Goal: Task Accomplishment & Management: Use online tool/utility

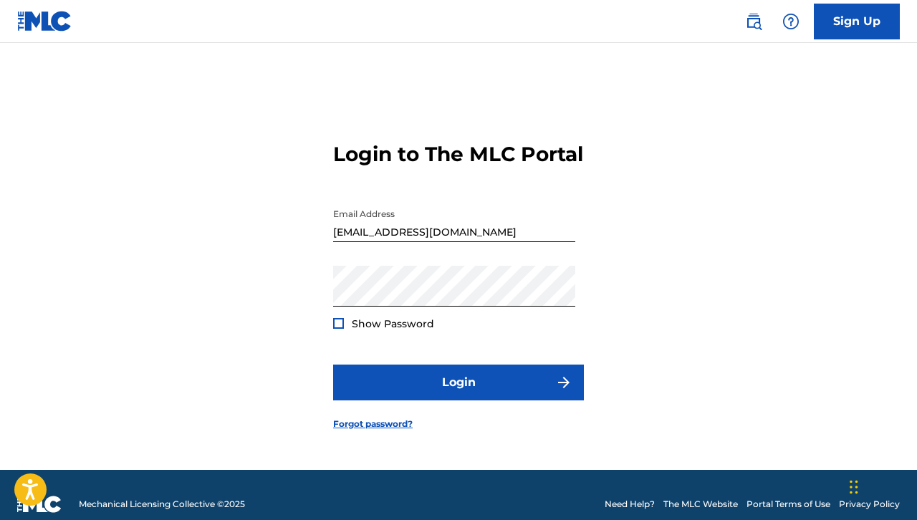
click at [337, 329] on div at bounding box center [338, 323] width 11 height 11
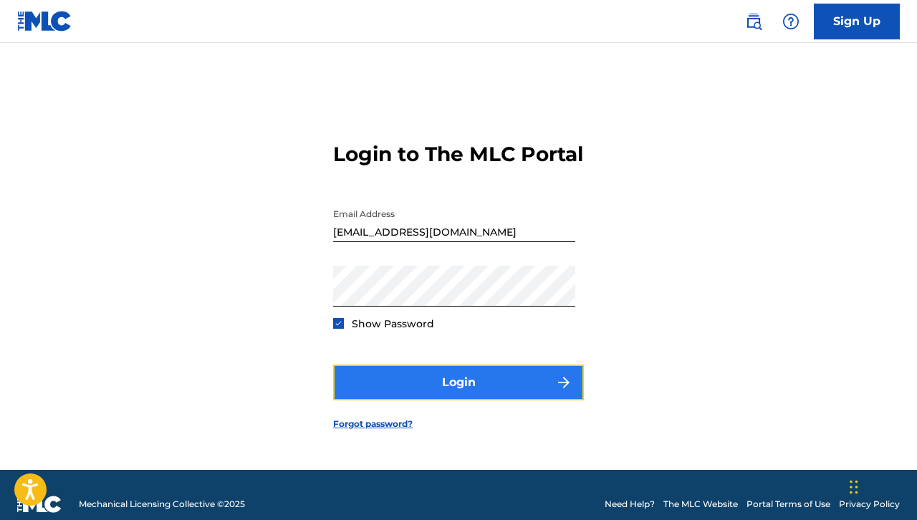
click at [375, 392] on button "Login" at bounding box center [458, 383] width 251 height 36
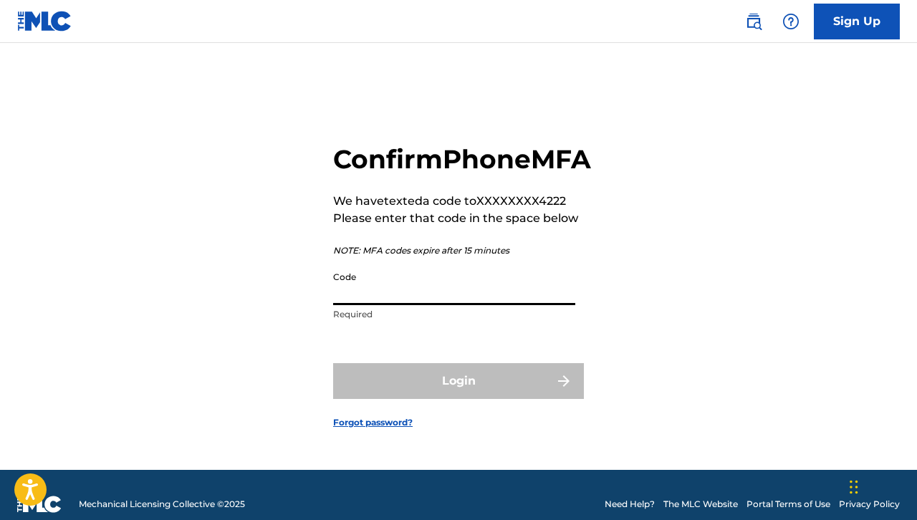
click at [405, 299] on input "Code" at bounding box center [454, 284] width 242 height 41
click at [416, 305] on input "Code" at bounding box center [454, 284] width 242 height 41
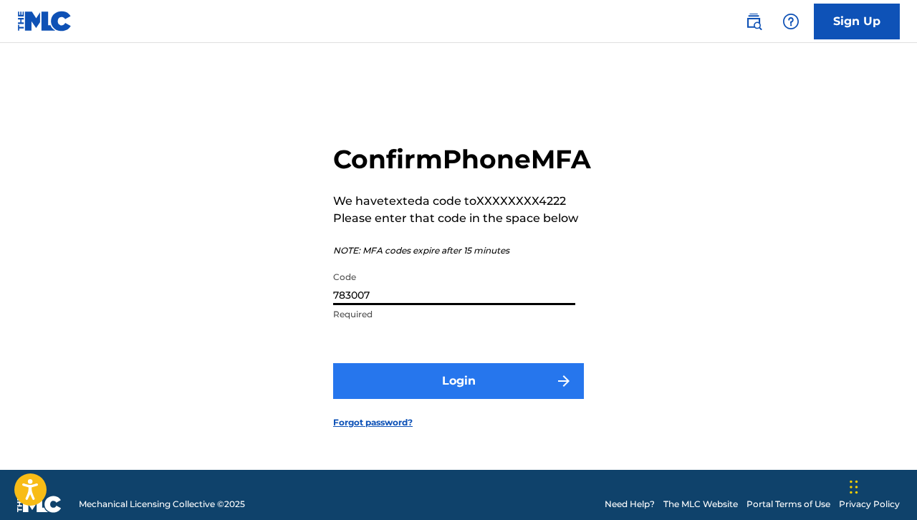
type input "783007"
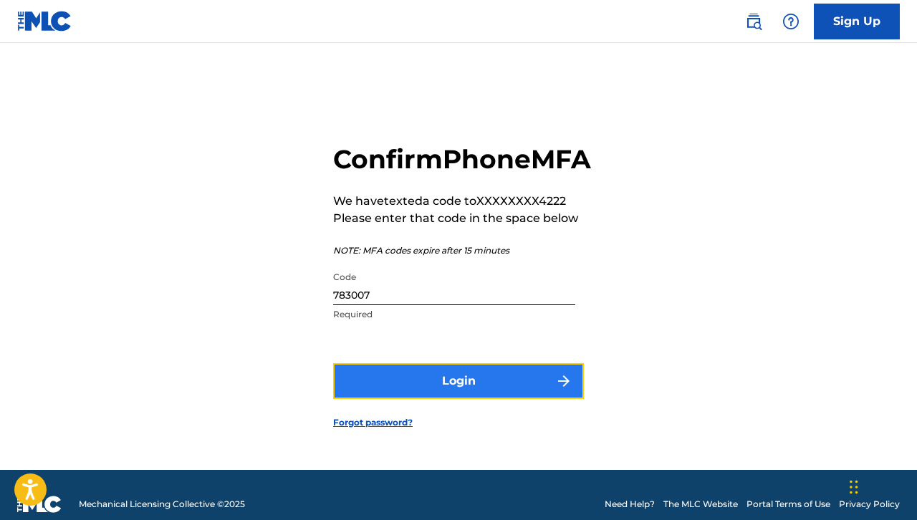
click at [402, 390] on button "Login" at bounding box center [458, 381] width 251 height 36
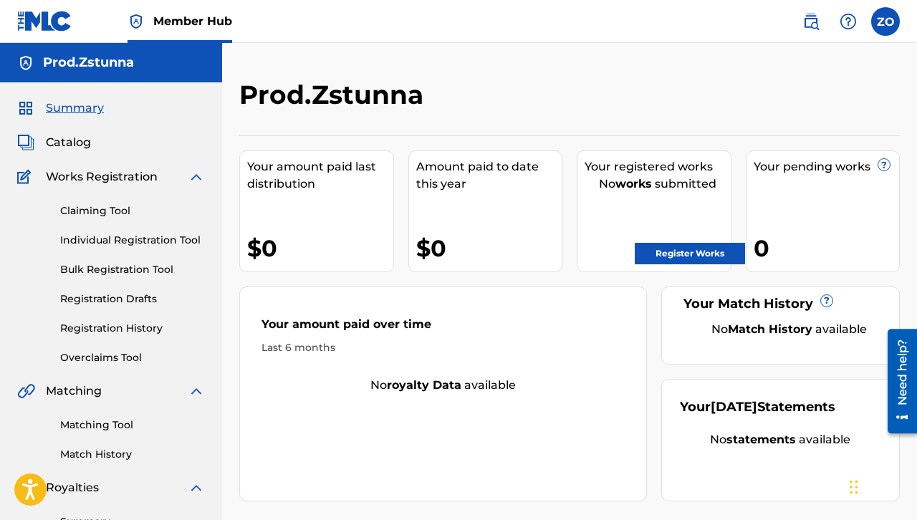
click at [76, 151] on div "Summary Catalog Works Registration Claiming Tool Individual Registration Tool B…" at bounding box center [111, 450] width 222 height 737
click at [76, 147] on span "Catalog" at bounding box center [68, 142] width 45 height 17
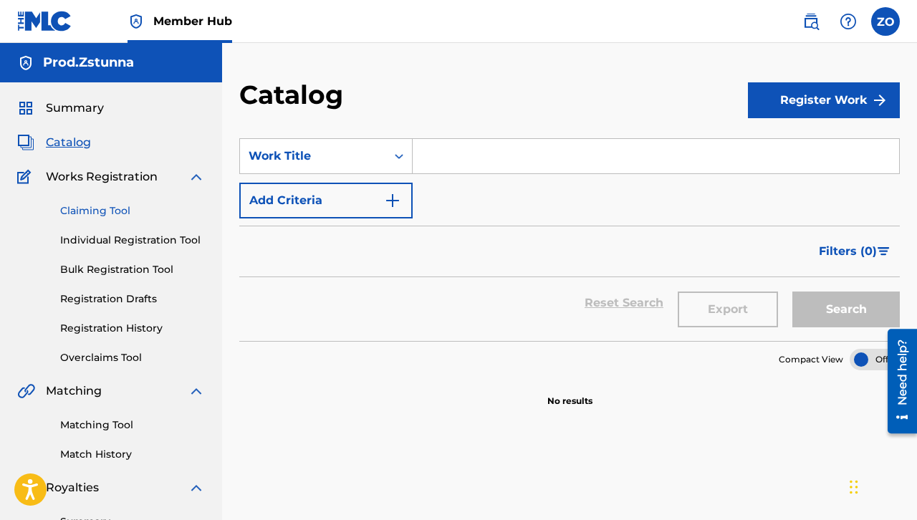
click at [112, 214] on link "Claiming Tool" at bounding box center [132, 211] width 145 height 15
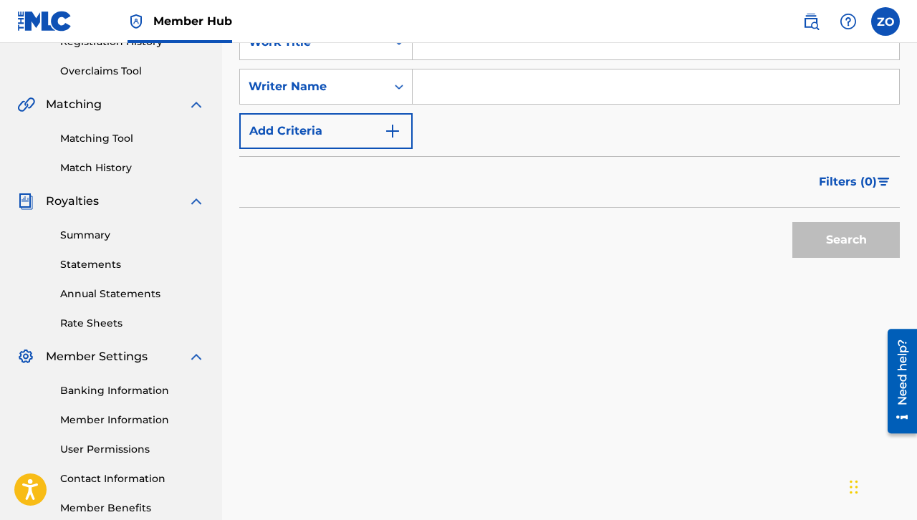
scroll to position [143, 0]
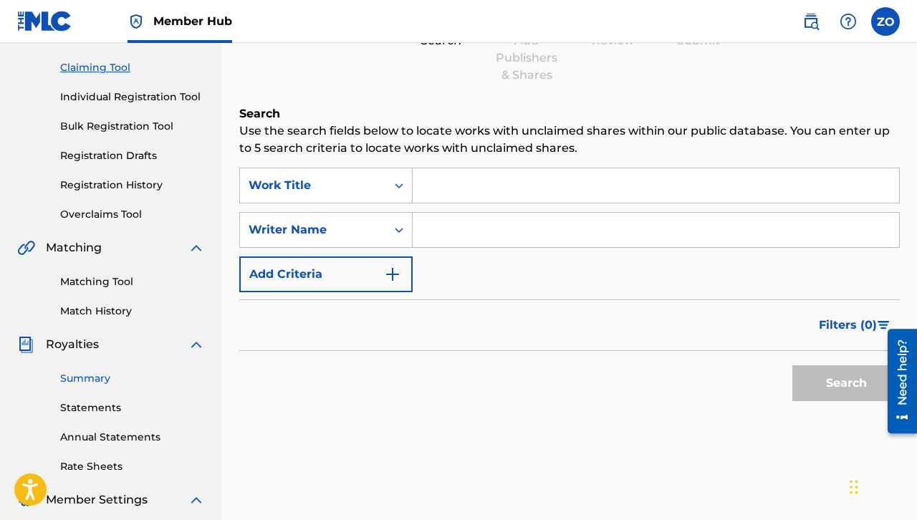
click at [103, 382] on link "Summary" at bounding box center [132, 378] width 145 height 15
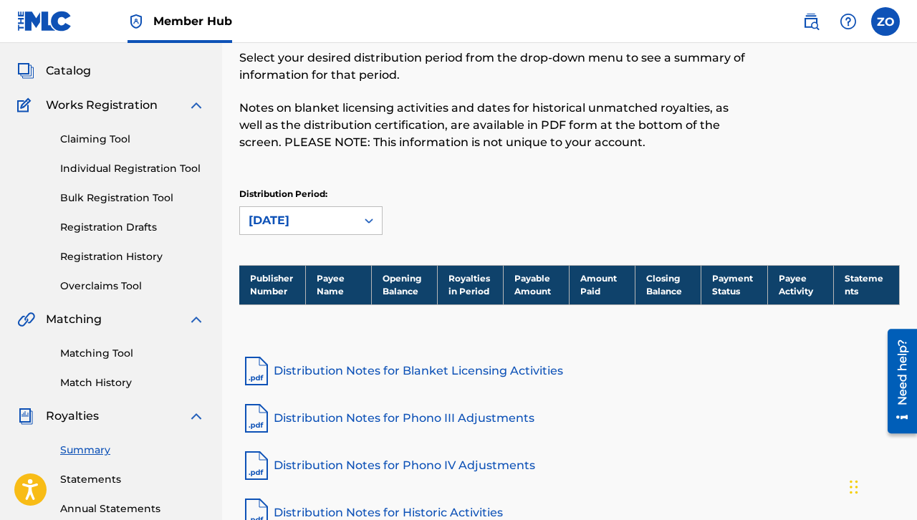
scroll to position [287, 0]
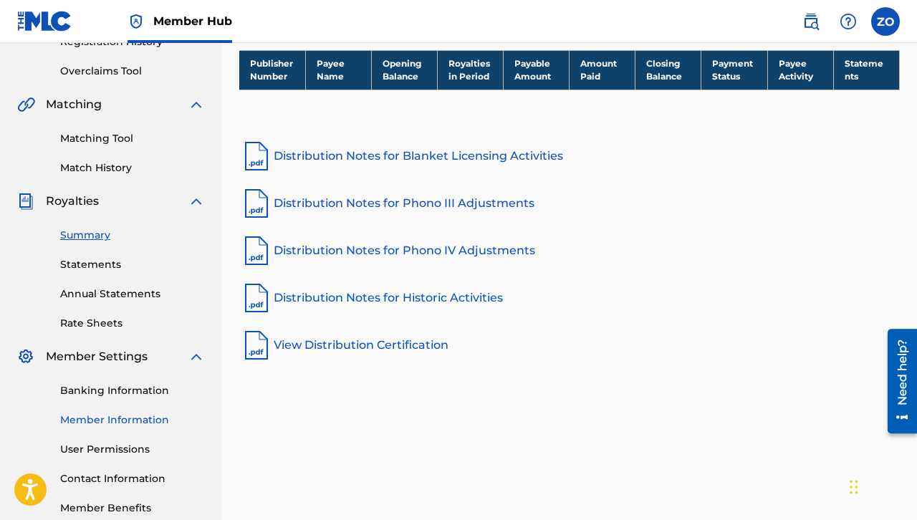
click at [101, 419] on link "Member Information" at bounding box center [132, 420] width 145 height 15
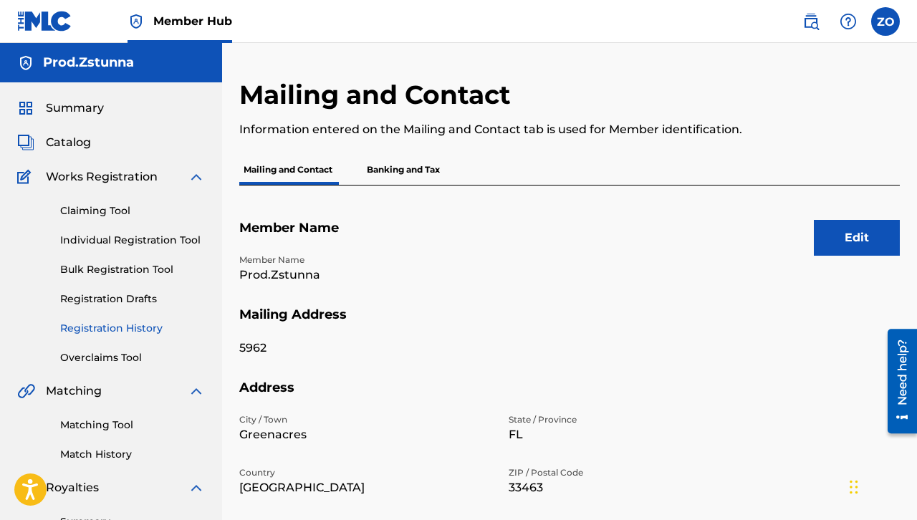
click at [106, 334] on link "Registration History" at bounding box center [132, 328] width 145 height 15
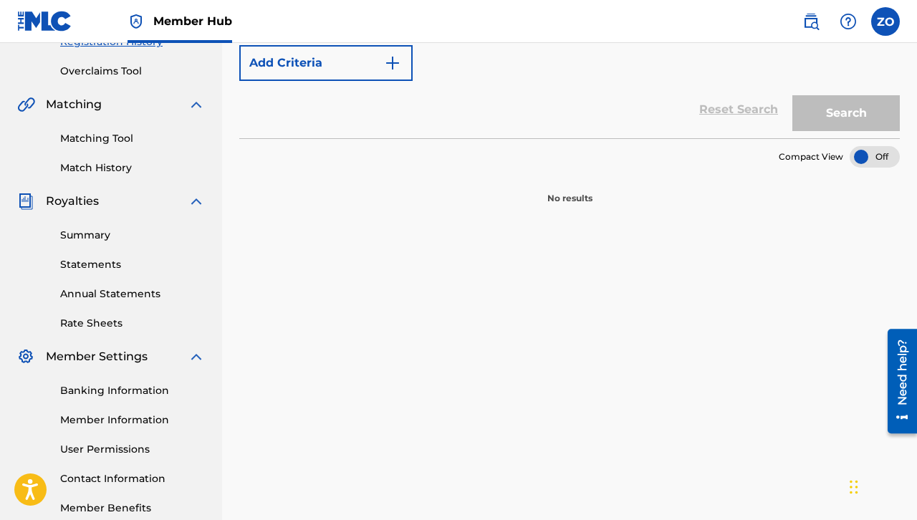
scroll to position [72, 0]
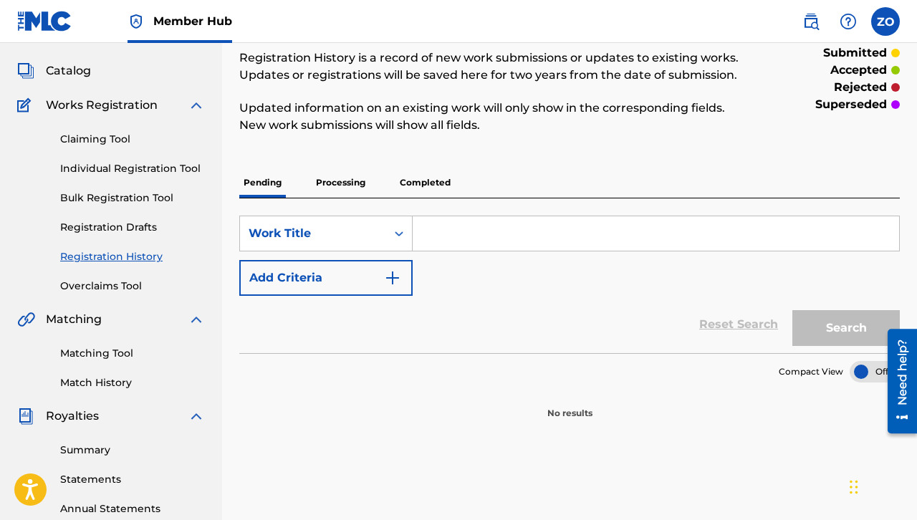
click at [350, 181] on p "Processing" at bounding box center [341, 183] width 58 height 30
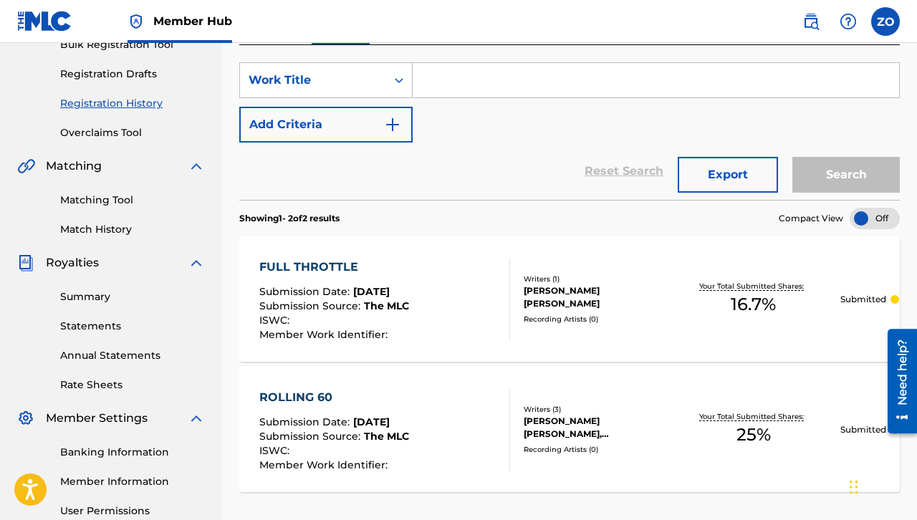
scroll to position [82, 0]
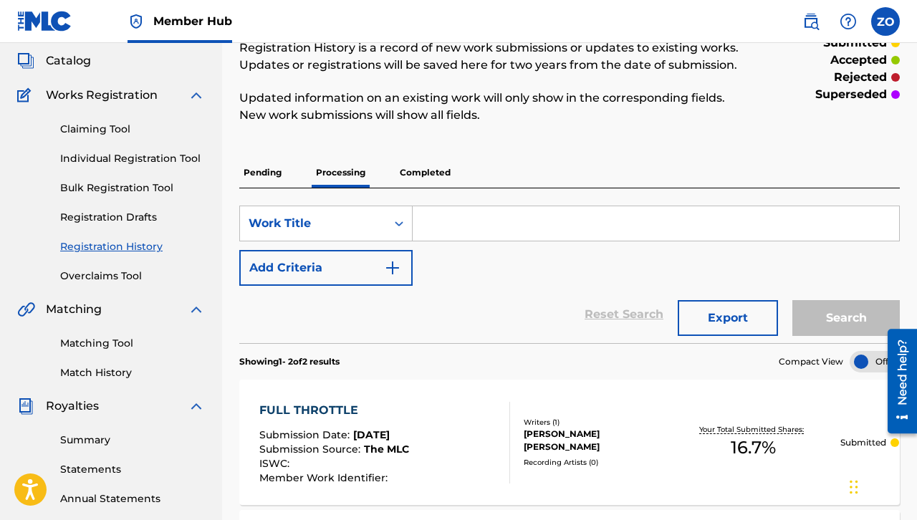
click at [419, 174] on p "Completed" at bounding box center [425, 173] width 59 height 30
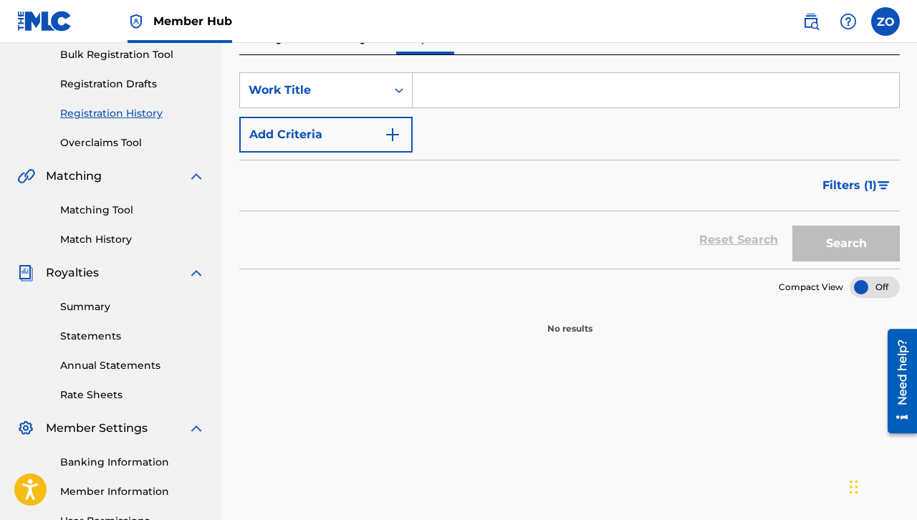
scroll to position [72, 0]
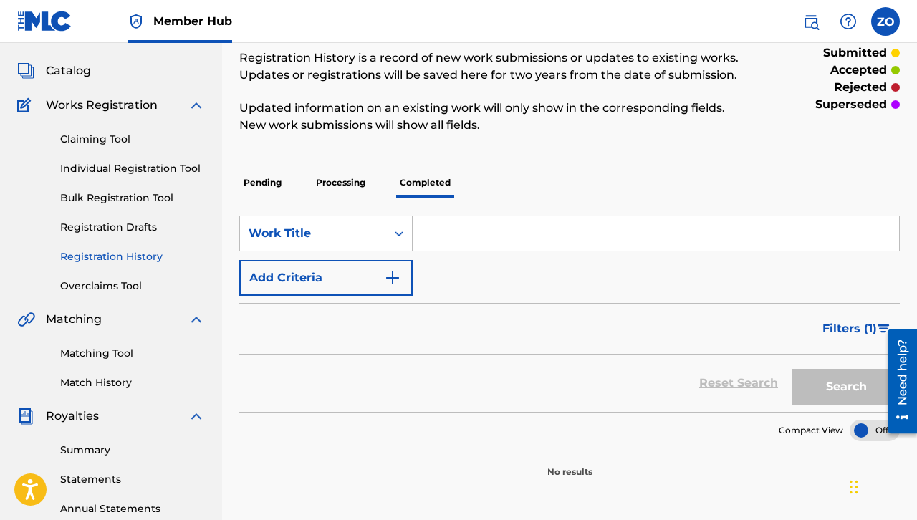
click at [335, 186] on p "Processing" at bounding box center [341, 183] width 58 height 30
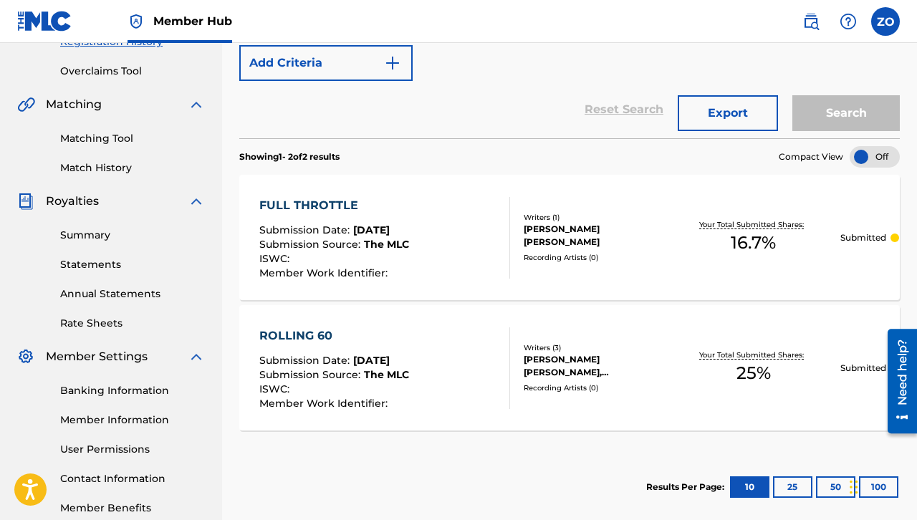
scroll to position [368, 0]
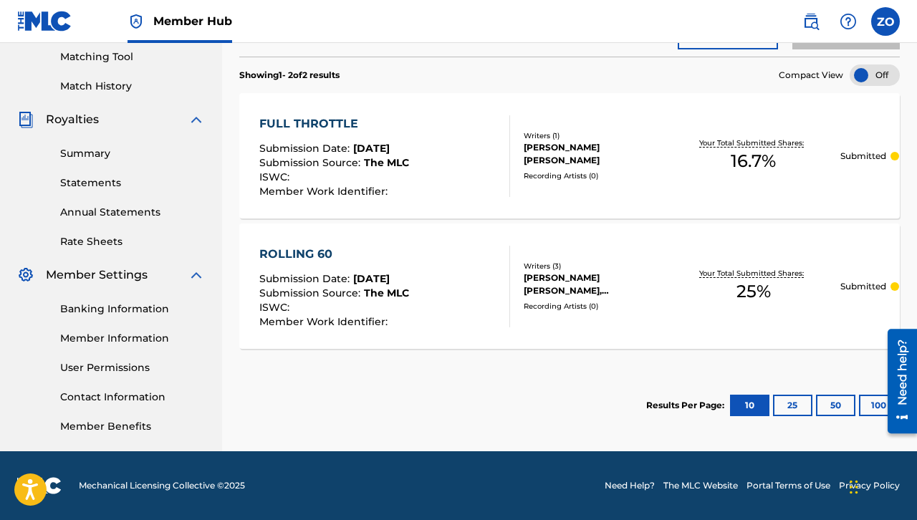
click at [552, 140] on div "Writers ( 1 )" at bounding box center [595, 135] width 143 height 11
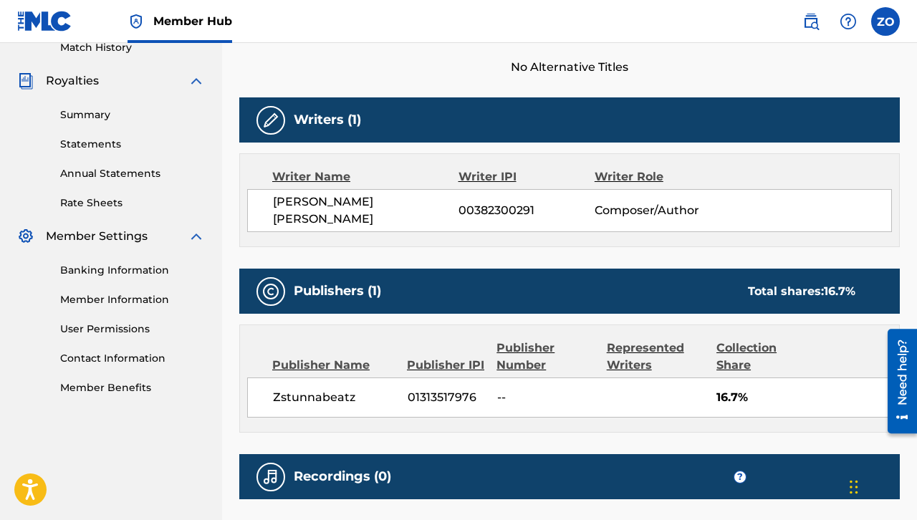
scroll to position [120, 0]
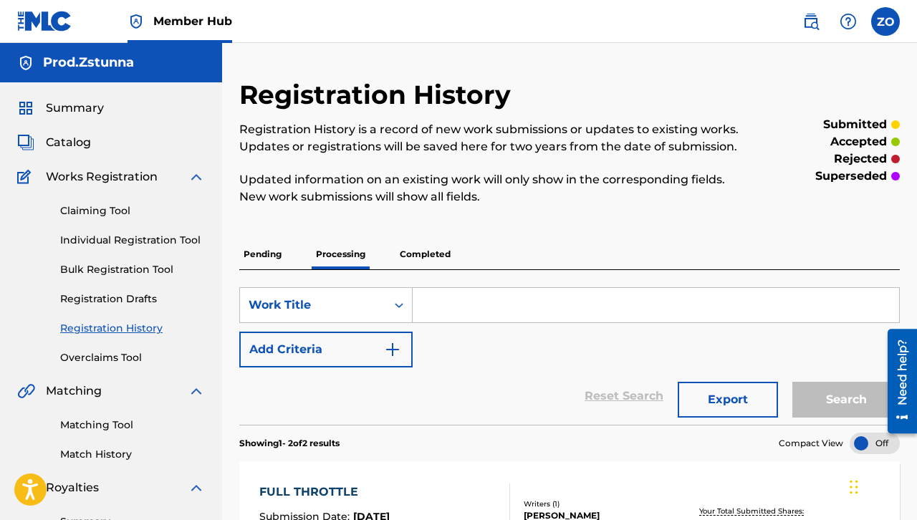
scroll to position [215, 0]
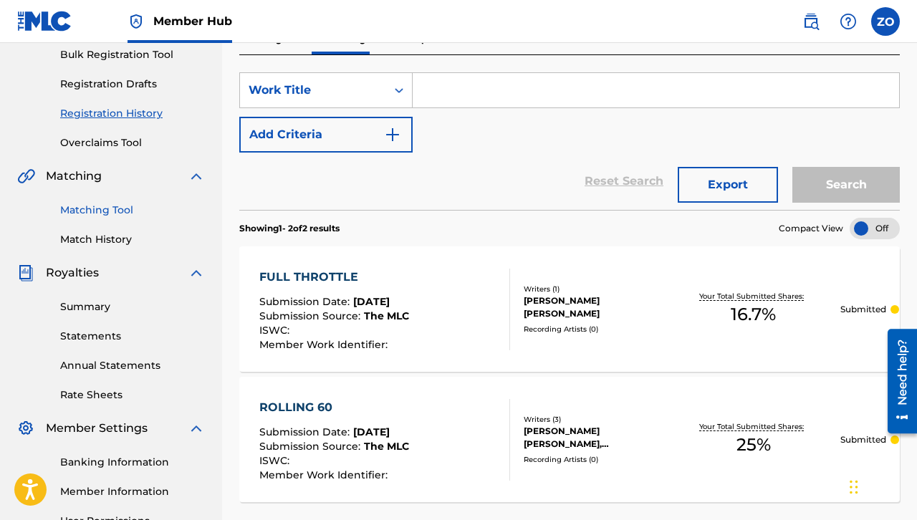
click at [123, 213] on link "Matching Tool" at bounding box center [132, 210] width 145 height 15
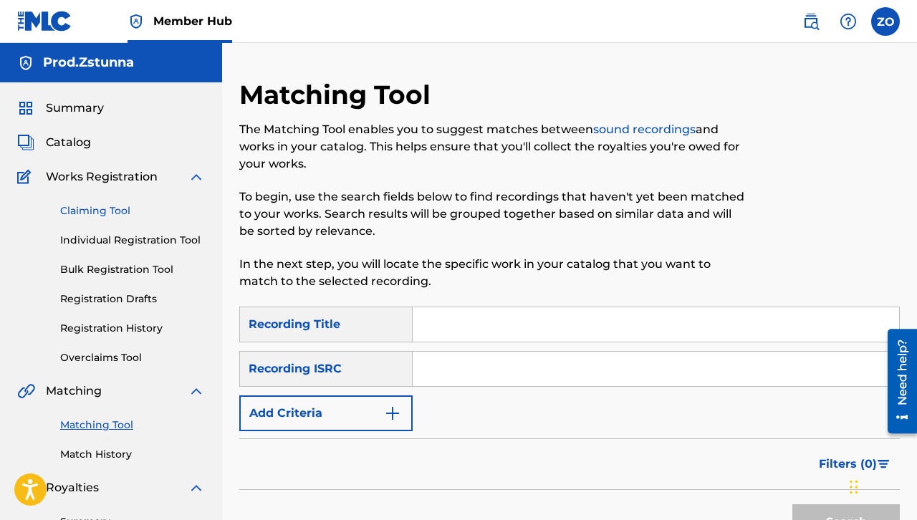
click at [74, 211] on link "Claiming Tool" at bounding box center [132, 211] width 145 height 15
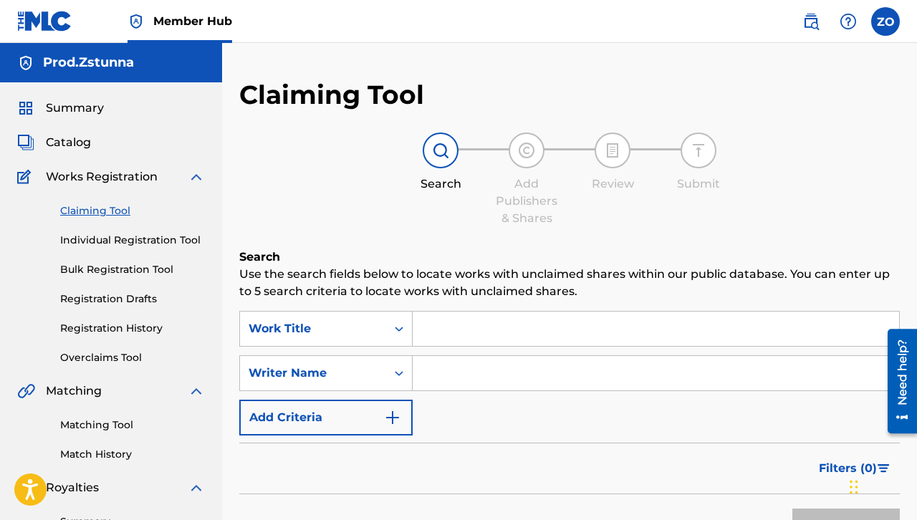
click at [456, 330] on input "Search Form" at bounding box center [656, 329] width 487 height 34
click at [451, 368] on input "Search Form" at bounding box center [656, 373] width 487 height 34
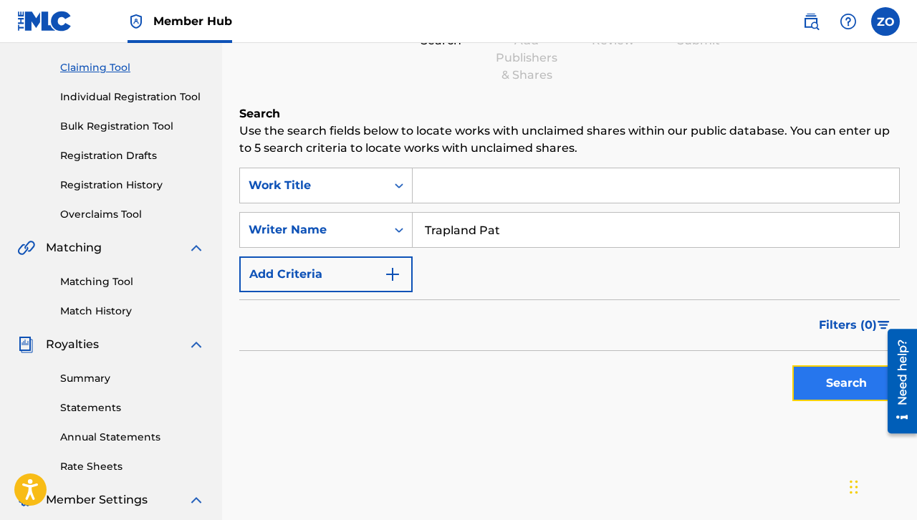
click at [874, 378] on button "Search" at bounding box center [846, 383] width 107 height 36
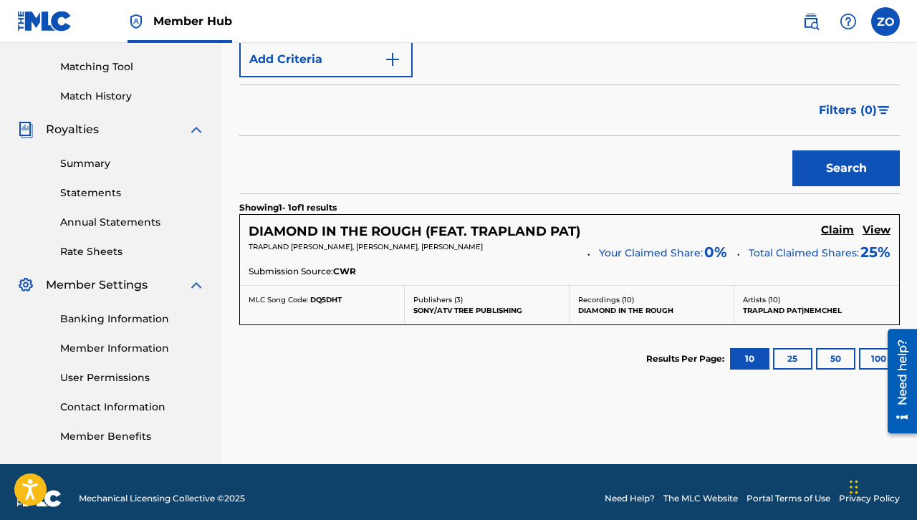
scroll to position [0, 0]
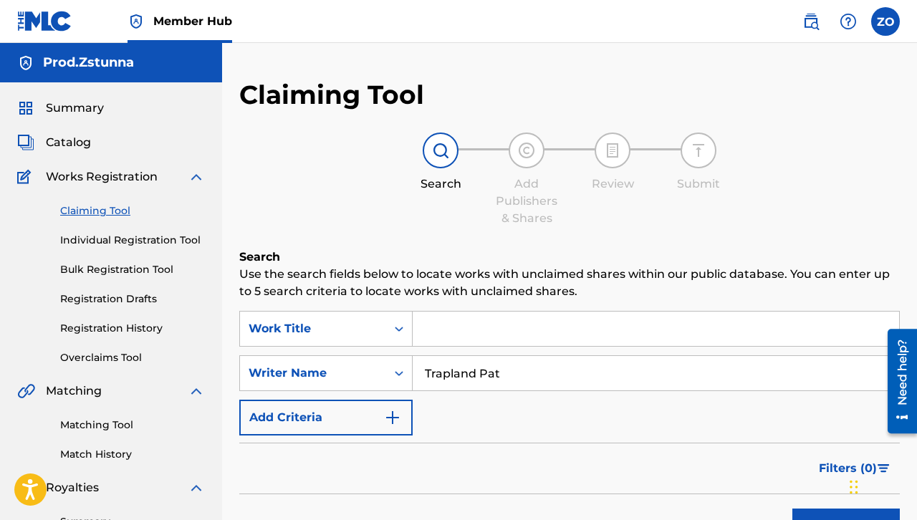
drag, startPoint x: 525, startPoint y: 374, endPoint x: 476, endPoint y: 365, distance: 50.3
click at [476, 365] on input "Trapland Pat" at bounding box center [656, 373] width 487 height 34
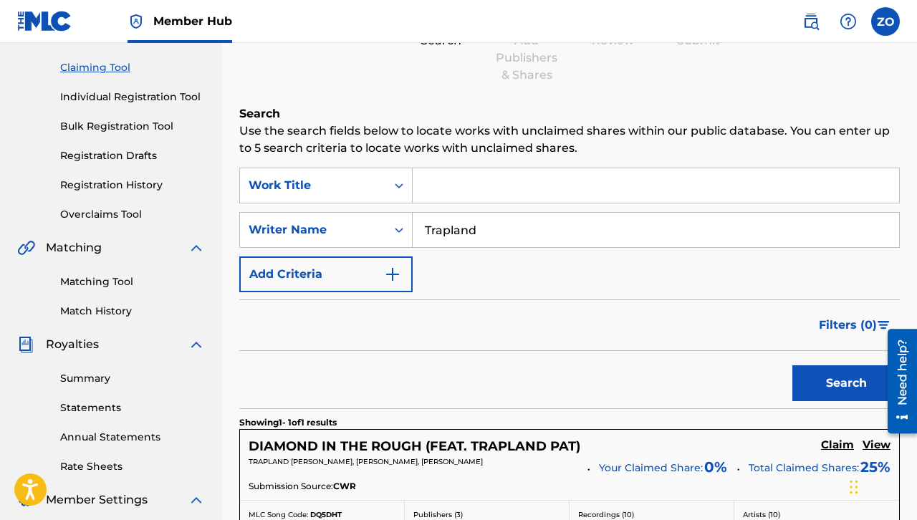
scroll to position [215, 0]
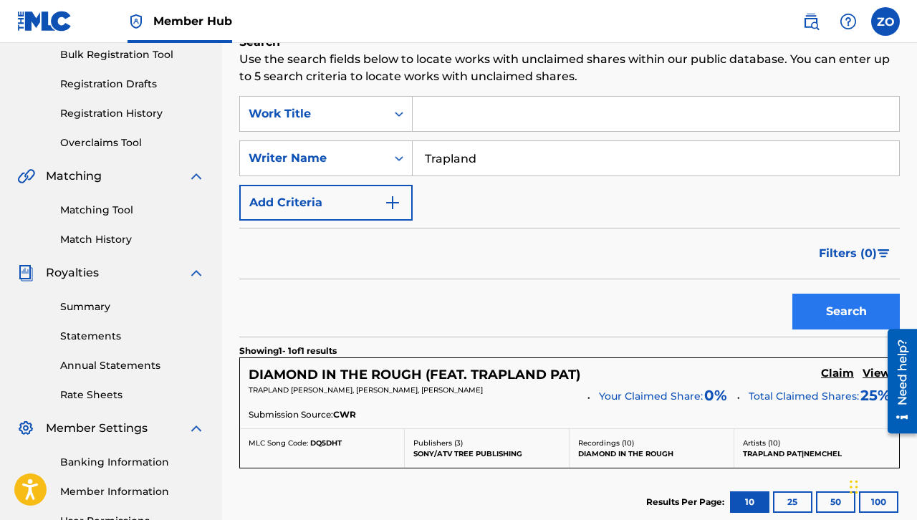
type input "Trapland"
click at [823, 314] on button "Search" at bounding box center [846, 312] width 107 height 36
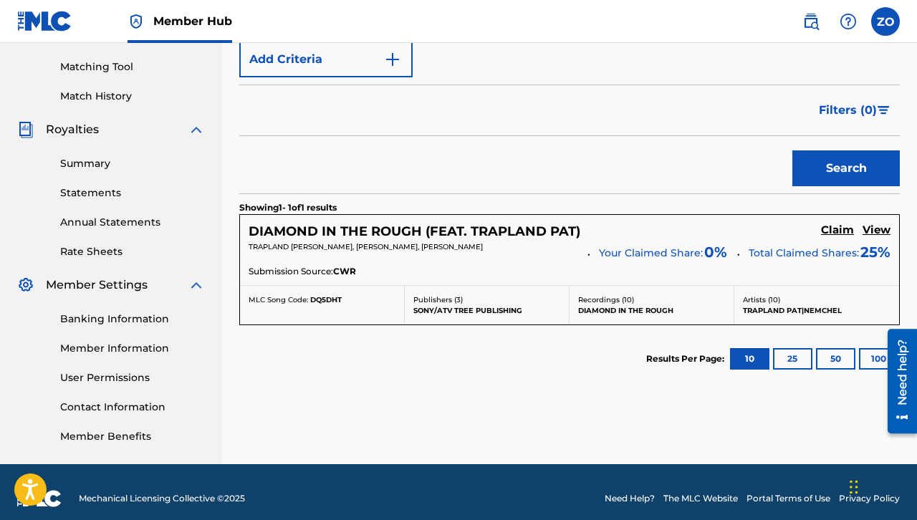
scroll to position [287, 0]
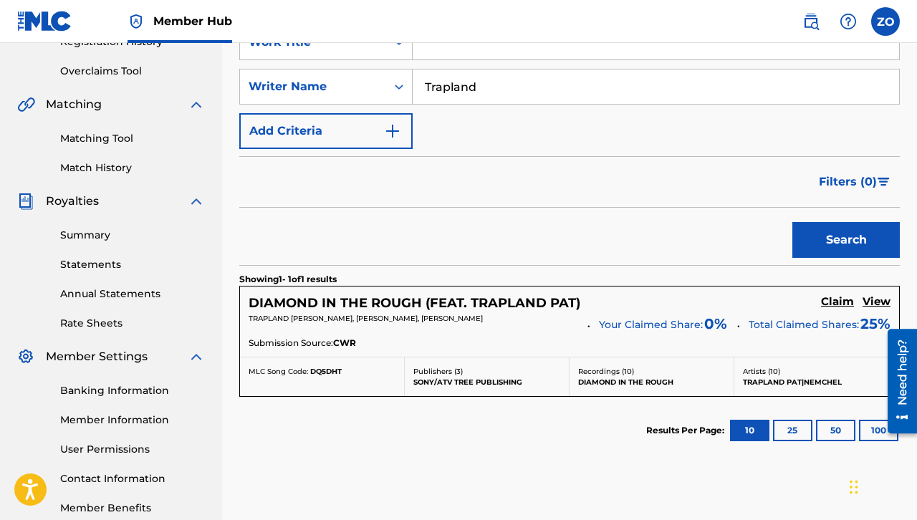
drag, startPoint x: 478, startPoint y: 80, endPoint x: 322, endPoint y: 109, distance: 158.1
click at [322, 109] on div "SearchWithCriteriae4f4b4a3-c28b-4e2c-aed5-b681528e5005 Work Title SearchWithCri…" at bounding box center [569, 86] width 661 height 125
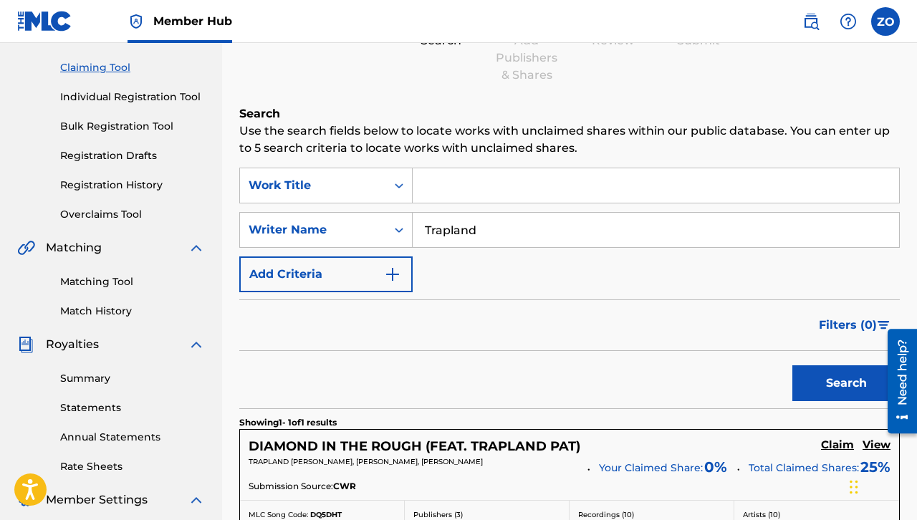
scroll to position [72, 0]
